Goal: Task Accomplishment & Management: Manage account settings

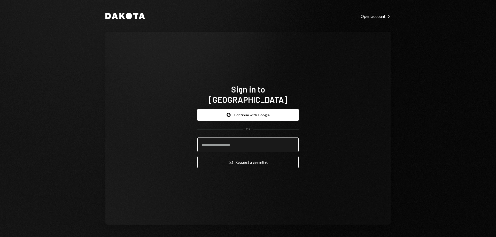
click at [247, 140] on input "email" at bounding box center [247, 145] width 101 height 14
type input "**********"
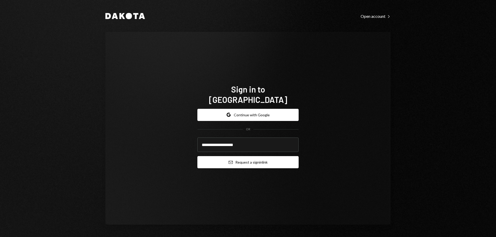
click at [240, 158] on button "Email Request a sign in link" at bounding box center [247, 162] width 101 height 12
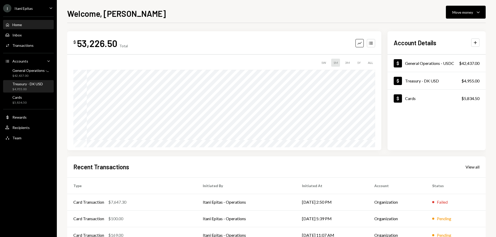
click at [28, 83] on div "Treasury - DK USD" at bounding box center [27, 84] width 31 height 4
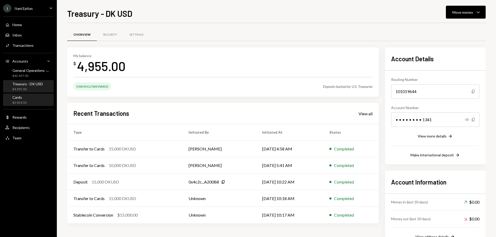
click at [27, 97] on div "Cards $5,834.50" at bounding box center [28, 100] width 47 height 10
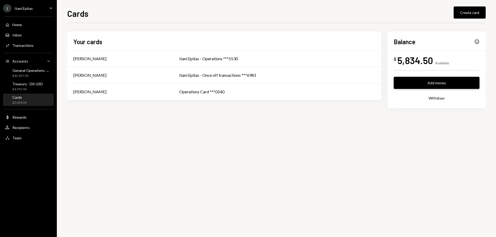
click at [445, 86] on button "Add money" at bounding box center [437, 83] width 86 height 12
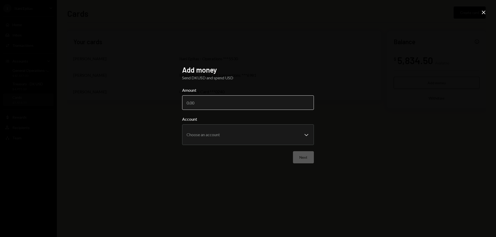
click at [225, 107] on input "Amount" at bounding box center [248, 102] width 132 height 14
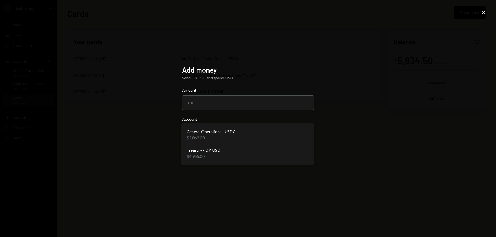
click at [306, 134] on body "**********" at bounding box center [248, 118] width 496 height 237
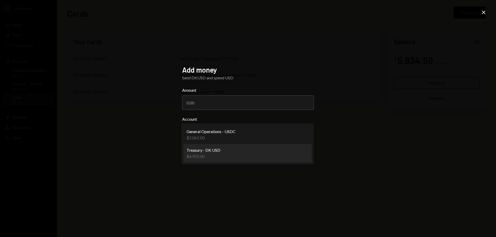
select select "**********"
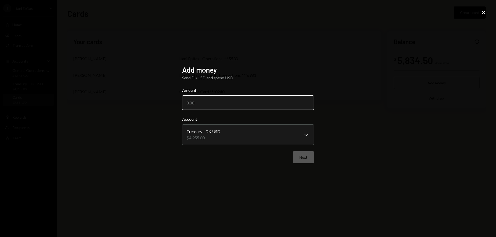
click at [213, 103] on input "Amount" at bounding box center [248, 102] width 132 height 14
type input "4955"
click at [359, 138] on div "**********" at bounding box center [248, 118] width 496 height 237
click at [305, 159] on button "Next" at bounding box center [303, 157] width 21 height 12
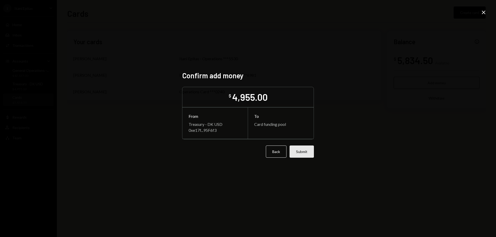
click at [309, 154] on button "Submit" at bounding box center [302, 152] width 24 height 12
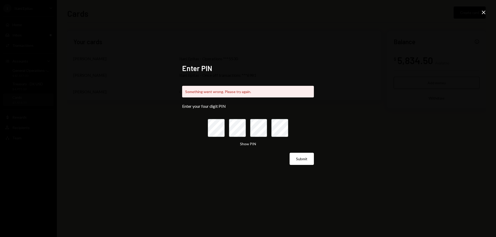
click at [484, 12] on icon at bounding box center [484, 13] width 4 height 4
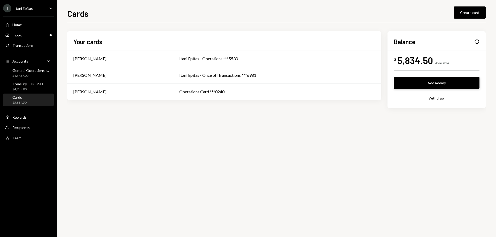
click at [430, 80] on button "Add money" at bounding box center [437, 83] width 86 height 12
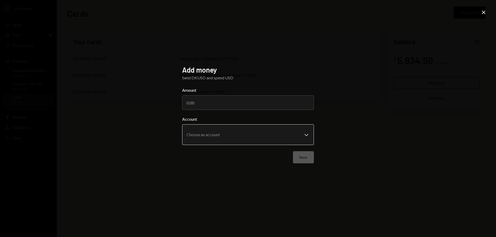
click at [252, 138] on body "**********" at bounding box center [248, 118] width 496 height 237
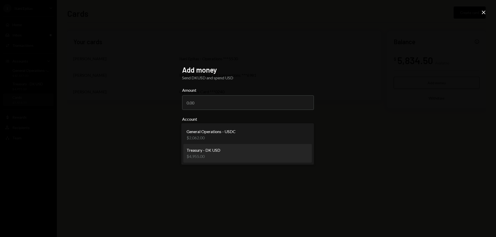
select select "**********"
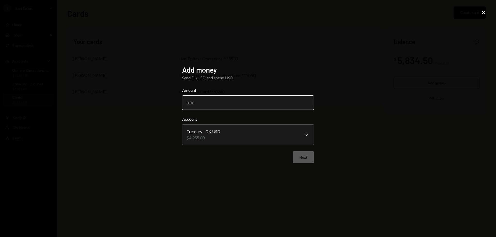
click at [222, 102] on input "Amount" at bounding box center [248, 102] width 132 height 14
type input "4955"
click at [312, 154] on button "Next" at bounding box center [303, 157] width 21 height 12
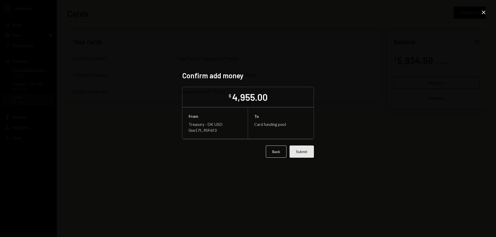
click at [304, 153] on button "Submit" at bounding box center [302, 152] width 24 height 12
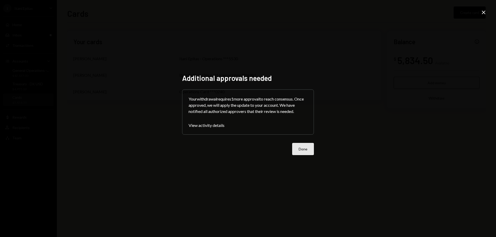
click at [305, 152] on button "Done" at bounding box center [303, 149] width 22 height 12
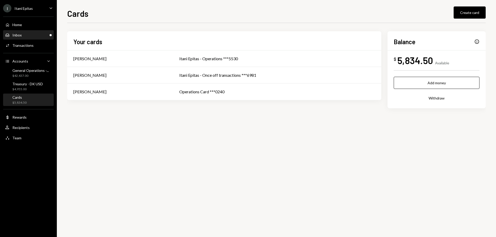
click at [14, 38] on div "Inbox Inbox" at bounding box center [28, 35] width 47 height 9
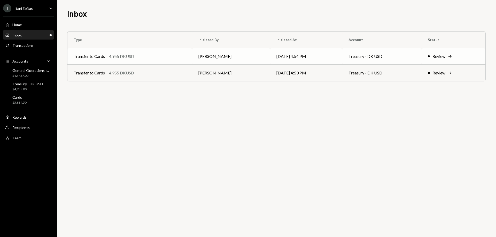
click at [449, 57] on icon "Right Arrow" at bounding box center [450, 56] width 5 height 5
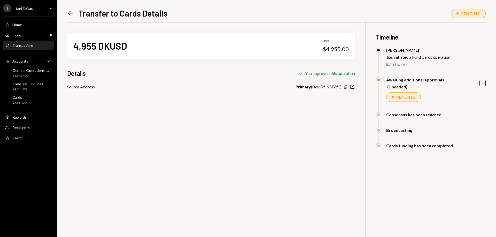
click at [70, 15] on icon at bounding box center [70, 13] width 5 height 4
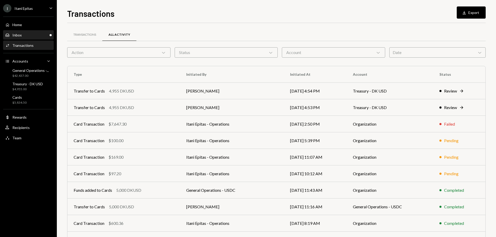
click at [35, 38] on div "Inbox Inbox" at bounding box center [28, 35] width 47 height 9
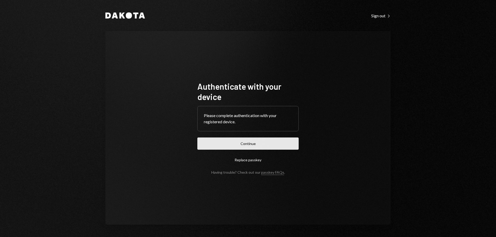
click at [259, 143] on button "Continue" at bounding box center [247, 144] width 101 height 12
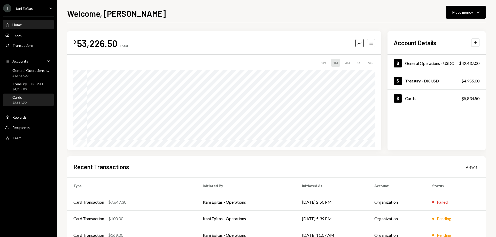
click at [30, 99] on div "Cards $5,834.50" at bounding box center [28, 100] width 47 height 10
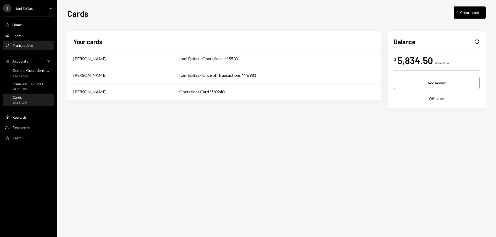
click at [31, 44] on div "Transactions" at bounding box center [22, 45] width 21 height 4
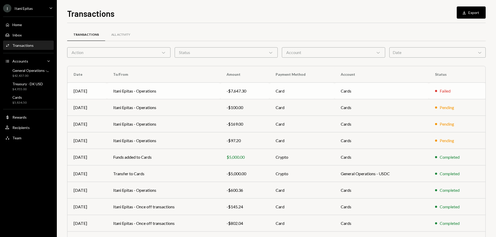
click at [207, 92] on td "Itani Epitas - Operations" at bounding box center [163, 91] width 113 height 17
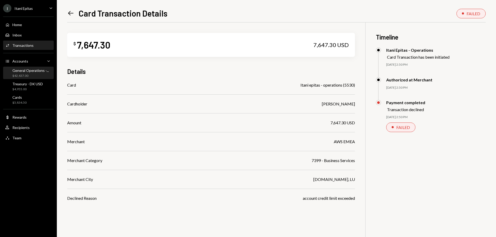
click at [34, 74] on div "$42,437.00" at bounding box center [30, 76] width 36 height 4
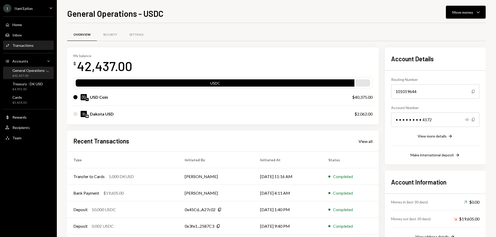
click at [30, 45] on div "Transactions" at bounding box center [22, 45] width 21 height 4
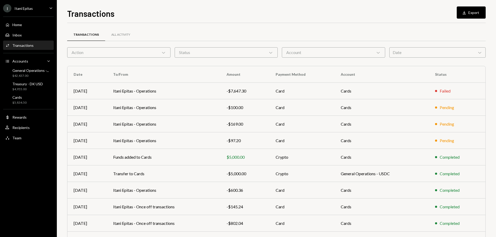
click at [140, 55] on div "Action Chevron Down" at bounding box center [118, 52] width 103 height 10
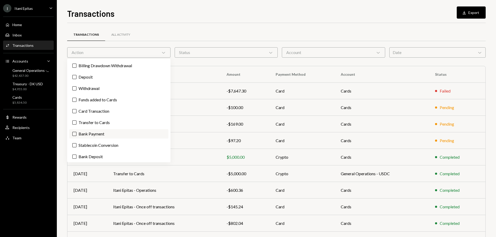
click at [94, 134] on label "Bank Payment" at bounding box center [118, 133] width 99 height 9
click at [77, 134] on button "Bank Payment" at bounding box center [74, 134] width 4 height 4
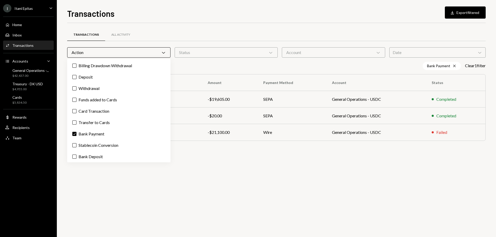
click at [236, 162] on div "Transactions All Activity Action Chevron Down Status Chevron Down Account Chevr…" at bounding box center [276, 130] width 419 height 214
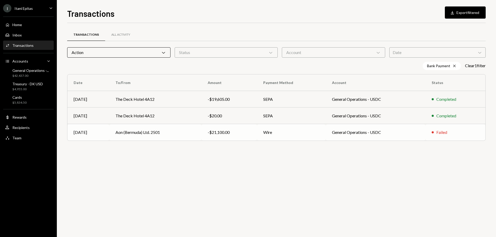
click at [249, 134] on div "-$21,100.00" at bounding box center [229, 132] width 43 height 6
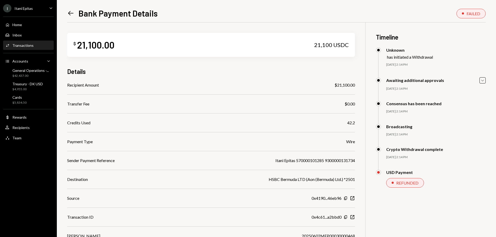
click at [66, 14] on div "Left Arrow Bank Payment Details FAILED $ 21,100.00 21,100 USDC Details Recipien…" at bounding box center [276, 118] width 439 height 237
click at [70, 14] on icon "Left Arrow" at bounding box center [70, 13] width 7 height 7
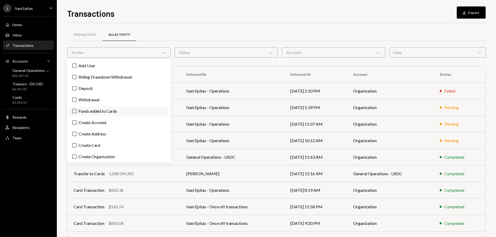
click at [103, 113] on label "Funds added to Cards" at bounding box center [118, 110] width 99 height 9
click at [77, 113] on button "Funds added to Cards" at bounding box center [74, 111] width 4 height 4
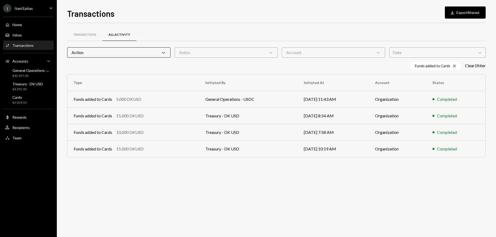
click at [268, 191] on div "Transactions All Activity Action Chevron Down Status Chevron Down Account Chevr…" at bounding box center [276, 130] width 419 height 214
click at [126, 50] on div "Action Chevron Down" at bounding box center [118, 52] width 103 height 10
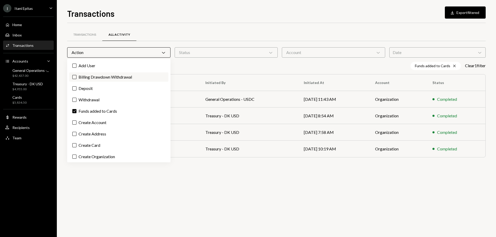
click at [93, 76] on label "Billing Drawdown Withdrawal" at bounding box center [118, 76] width 99 height 9
click at [77, 76] on button "Billing Drawdown Withdrawal" at bounding box center [74, 77] width 4 height 4
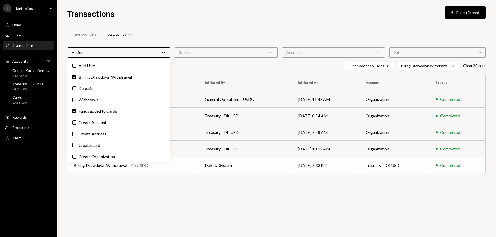
click at [262, 171] on td "Dakota System" at bounding box center [245, 165] width 93 height 17
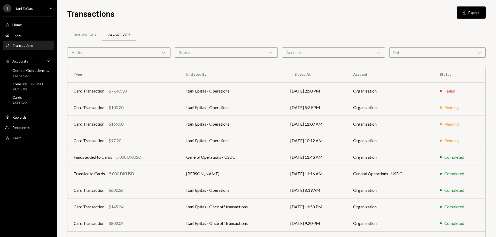
click at [143, 51] on div "Action Chevron Down" at bounding box center [118, 52] width 103 height 10
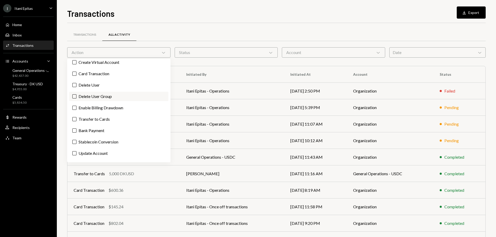
scroll to position [129, 0]
click at [110, 107] on label "Enable Billing Drawdown" at bounding box center [118, 106] width 99 height 9
click at [77, 107] on button "Enable Billing Drawdown" at bounding box center [74, 107] width 4 height 4
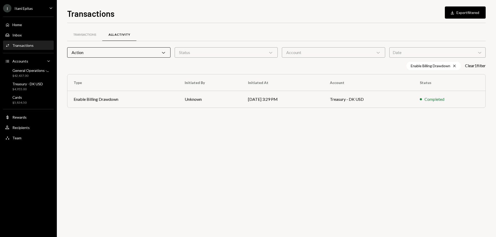
click at [240, 162] on div "Transactions All Activity Action Chevron Down Status Chevron Down Account Chevr…" at bounding box center [276, 130] width 419 height 214
click at [90, 35] on div "Transactions" at bounding box center [84, 35] width 23 height 4
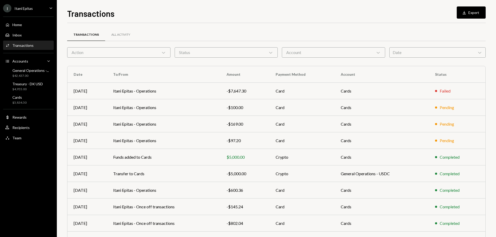
click at [111, 52] on div "Action Chevron Down" at bounding box center [118, 52] width 103 height 10
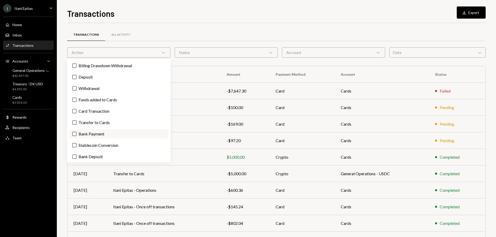
click at [101, 134] on label "Bank Payment" at bounding box center [118, 133] width 99 height 9
click at [77, 134] on button "Bank Payment" at bounding box center [74, 134] width 4 height 4
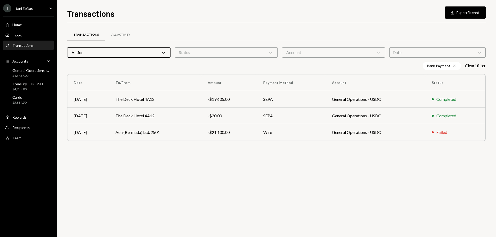
click at [262, 159] on div "Transactions All Activity Action Chevron Down Status Chevron Down Account Chevr…" at bounding box center [276, 130] width 419 height 214
click at [296, 134] on td "Wire" at bounding box center [291, 132] width 69 height 17
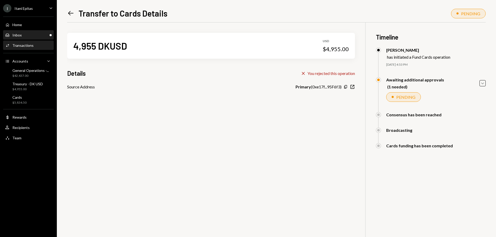
click at [25, 35] on div "Inbox Inbox" at bounding box center [28, 35] width 47 height 5
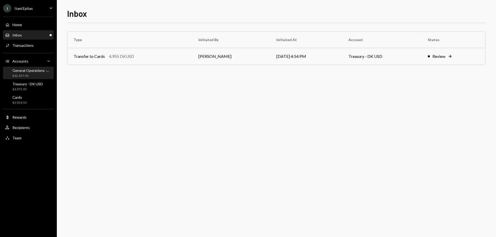
click at [32, 72] on div "General Operations -..." at bounding box center [30, 70] width 36 height 4
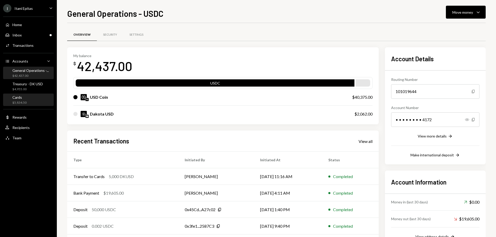
click at [21, 101] on div "$5,834.50" at bounding box center [19, 103] width 14 height 4
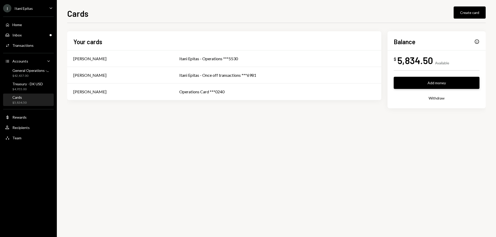
click at [429, 84] on button "Add money" at bounding box center [437, 83] width 86 height 12
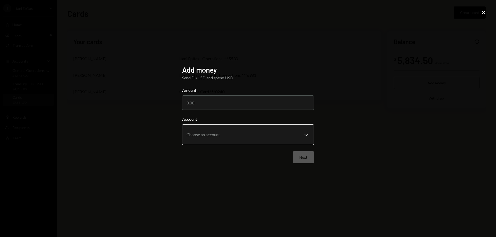
click at [264, 134] on body "**********" at bounding box center [248, 118] width 496 height 237
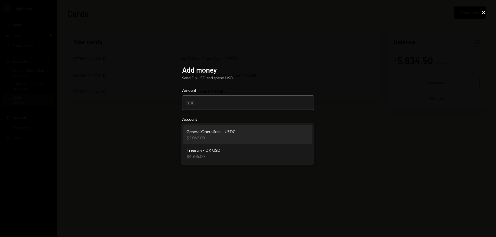
select select "**********"
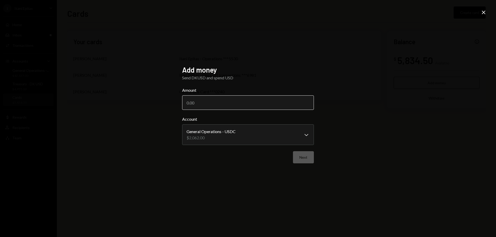
click at [213, 103] on input "Amount" at bounding box center [248, 102] width 132 height 14
type input "2062"
click at [307, 159] on button "Next" at bounding box center [303, 157] width 21 height 12
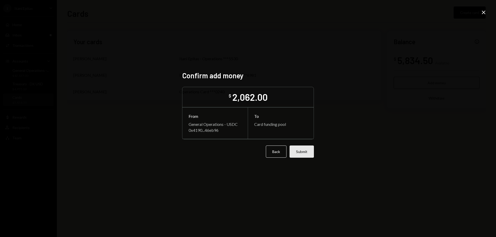
click at [304, 153] on button "Submit" at bounding box center [302, 152] width 24 height 12
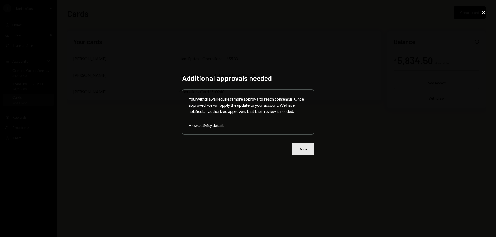
click at [301, 152] on button "Done" at bounding box center [303, 149] width 22 height 12
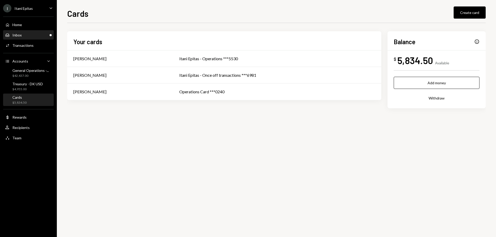
click at [31, 38] on div "Inbox Inbox" at bounding box center [28, 35] width 47 height 9
